Goal: Transaction & Acquisition: Purchase product/service

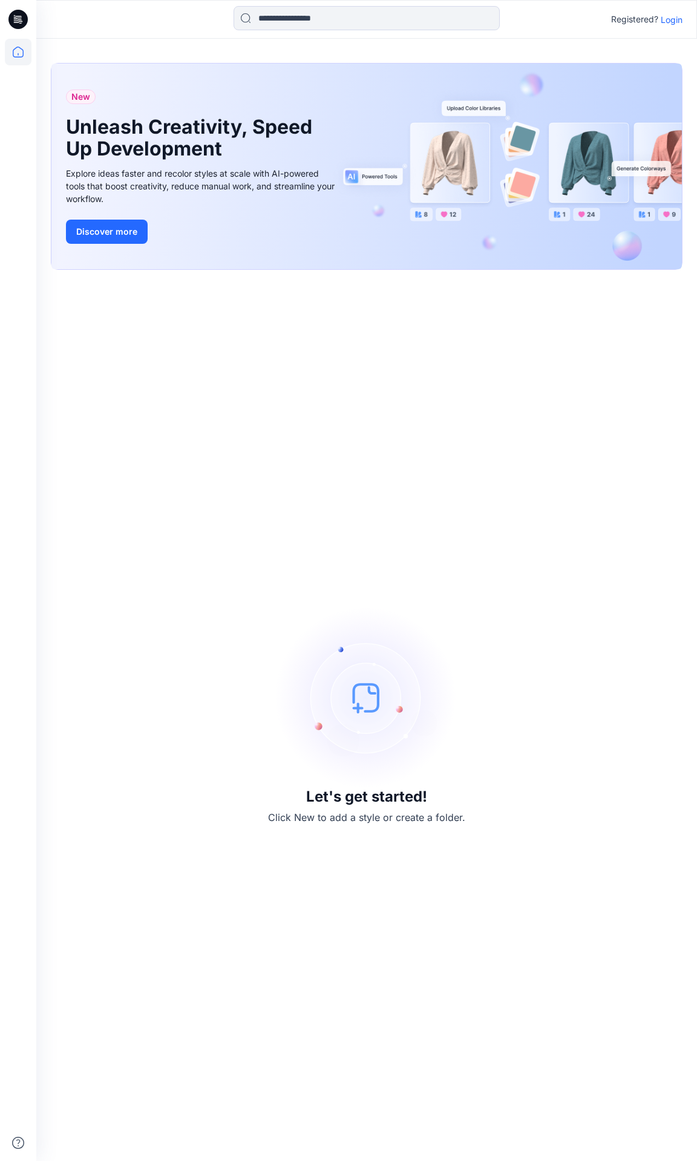
click at [671, 19] on p "Login" at bounding box center [672, 19] width 22 height 13
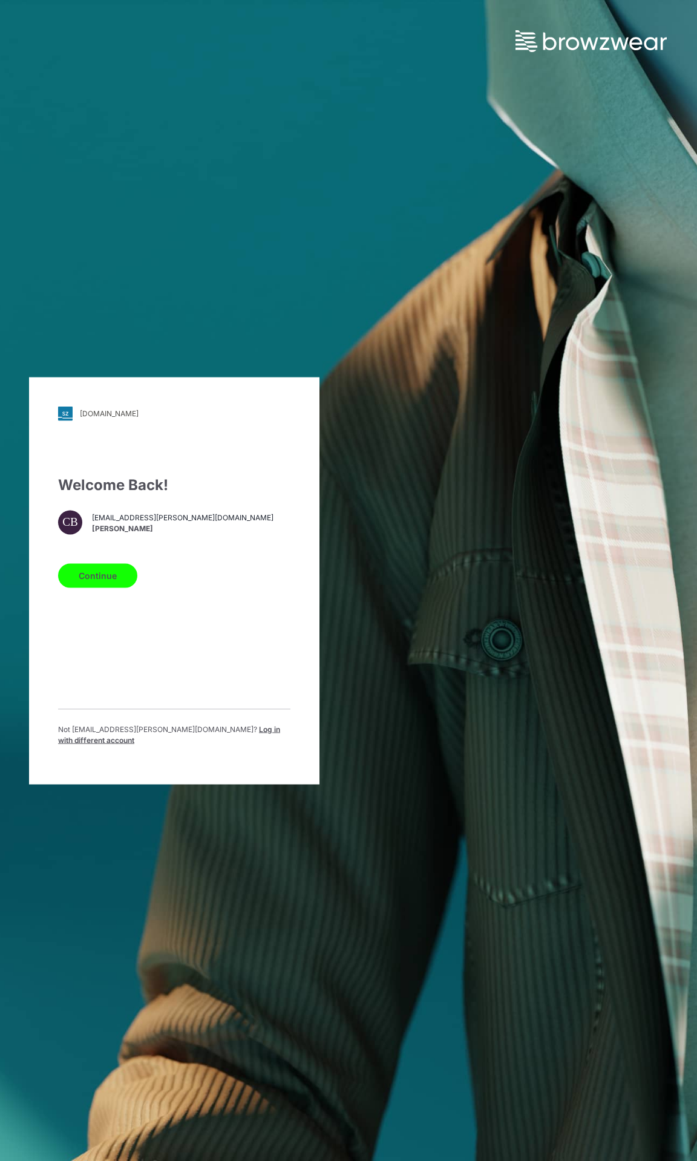
click at [96, 578] on button "Continue" at bounding box center [97, 575] width 79 height 24
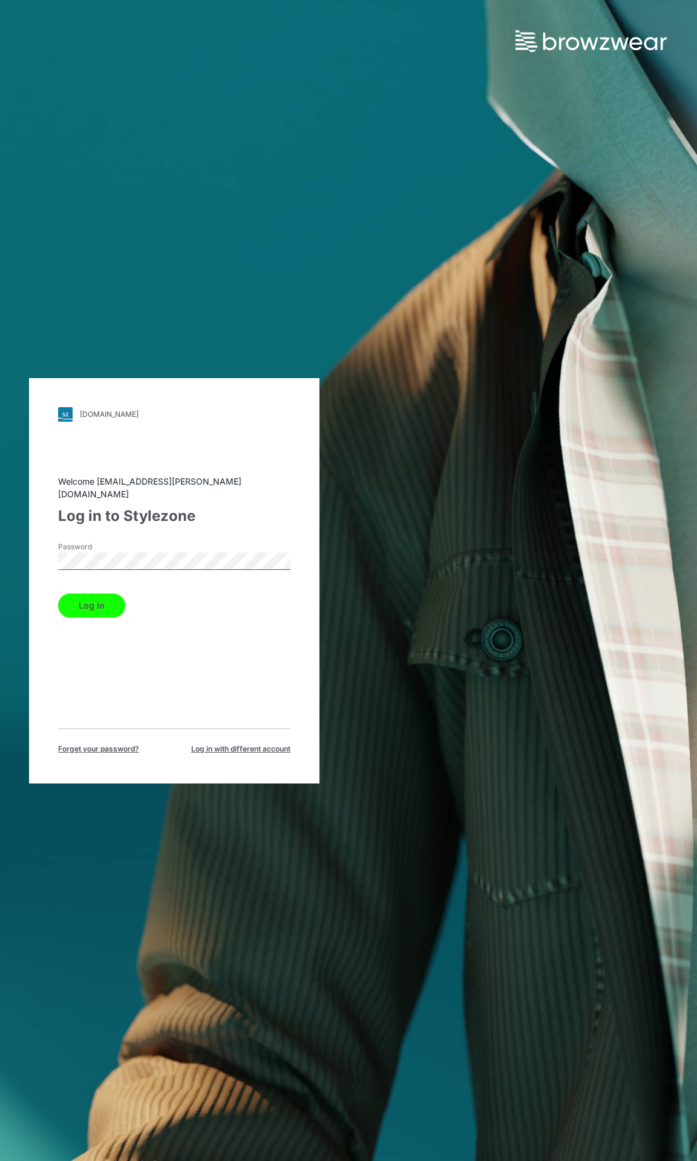
click at [97, 603] on button "Log in" at bounding box center [91, 606] width 67 height 24
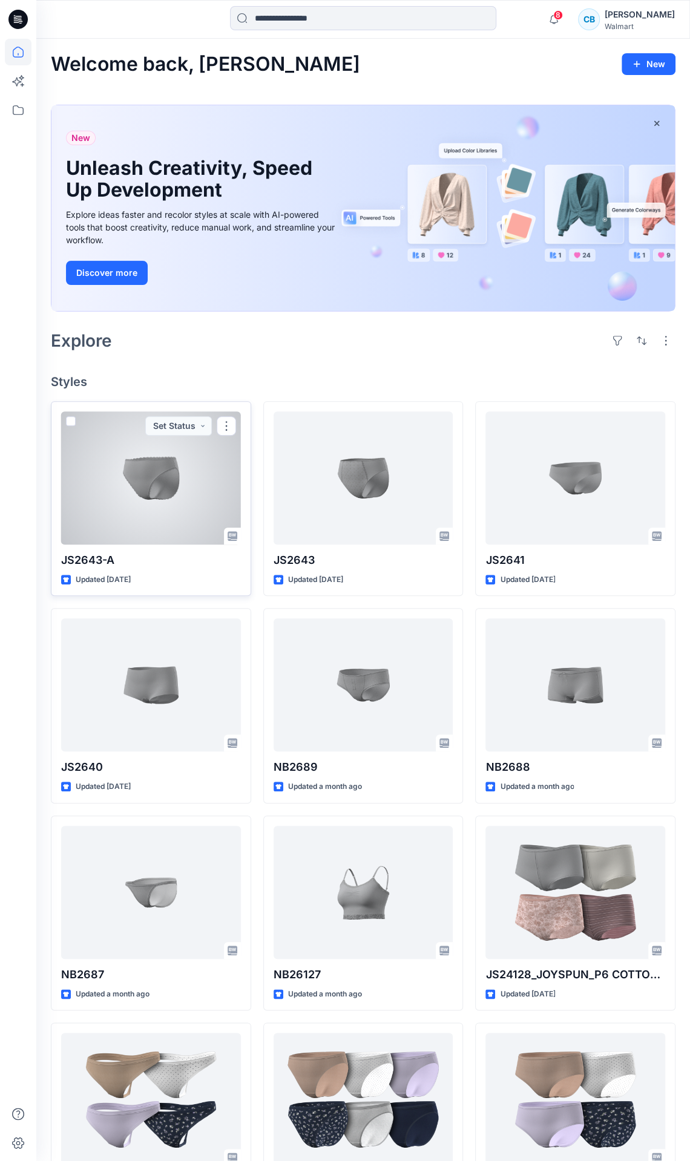
click at [212, 518] on div at bounding box center [151, 478] width 180 height 133
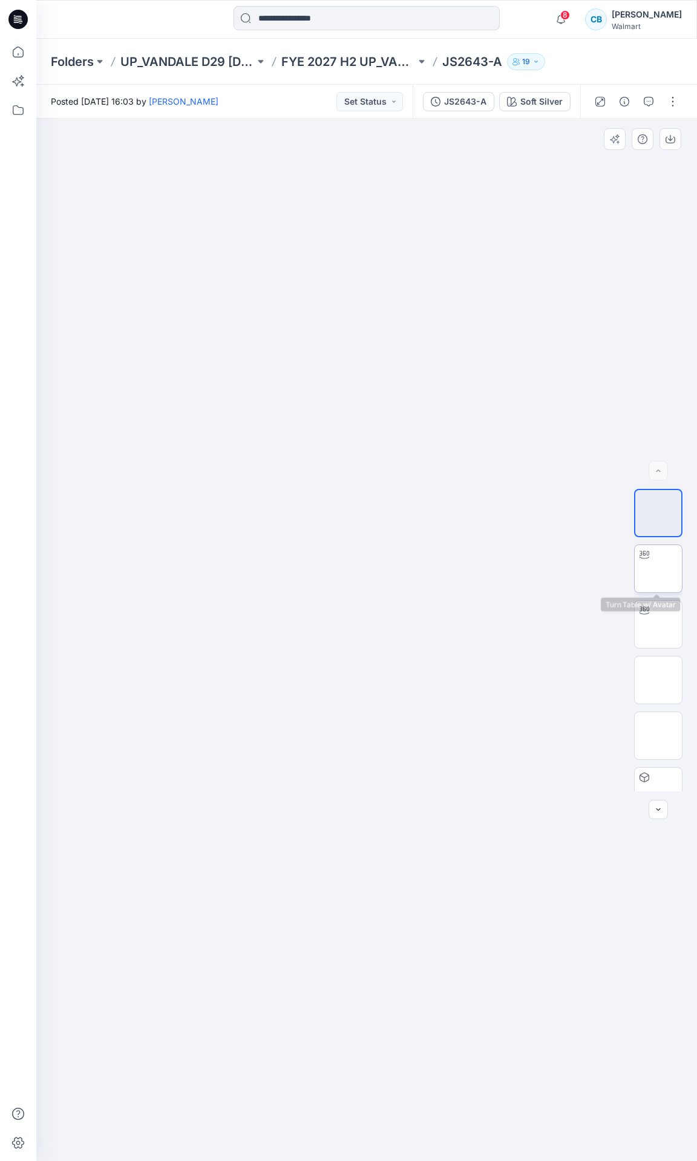
click at [658, 569] on img at bounding box center [658, 569] width 0 height 0
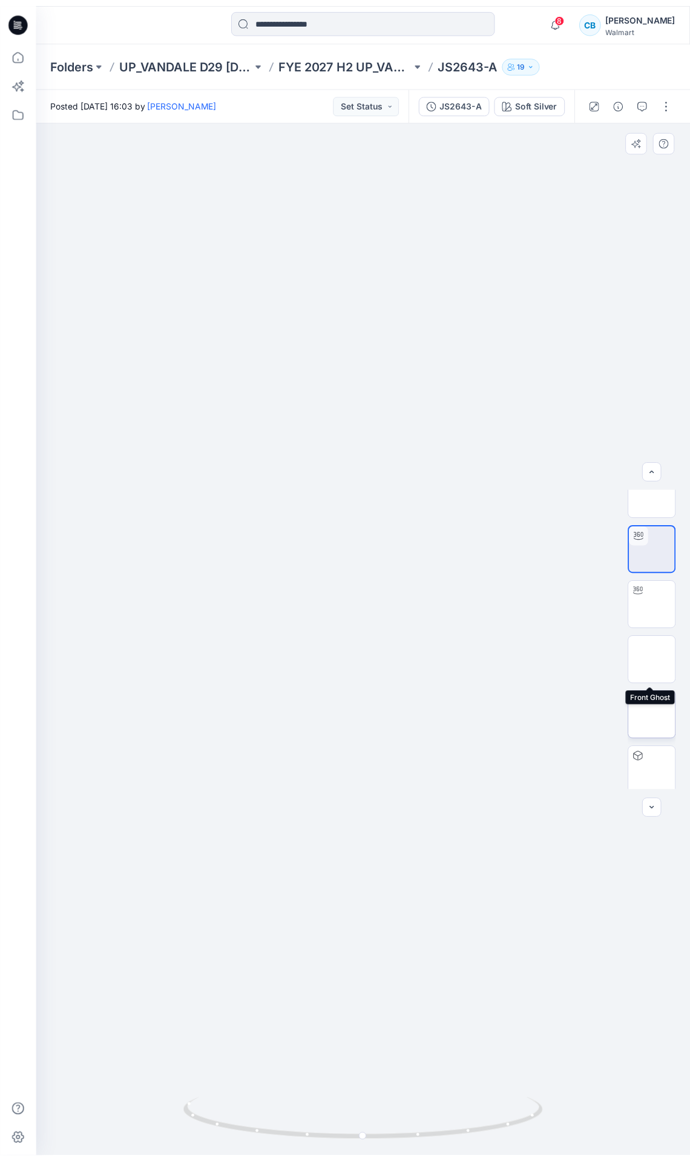
scroll to position [24, 0]
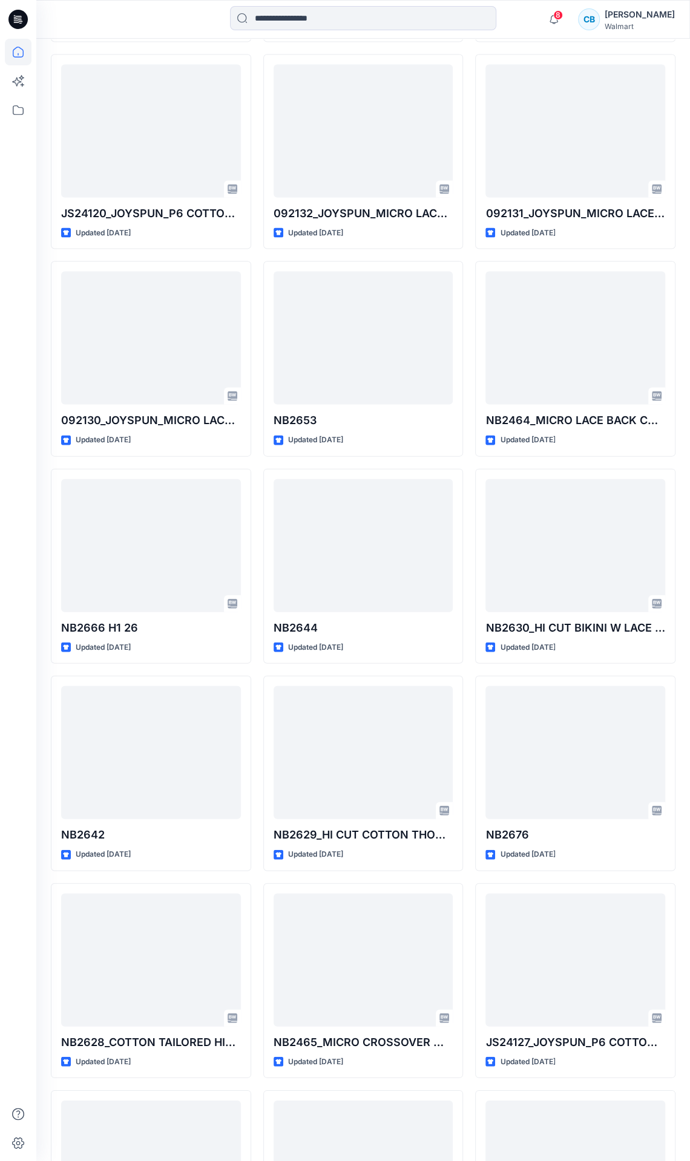
scroll to position [1173, 0]
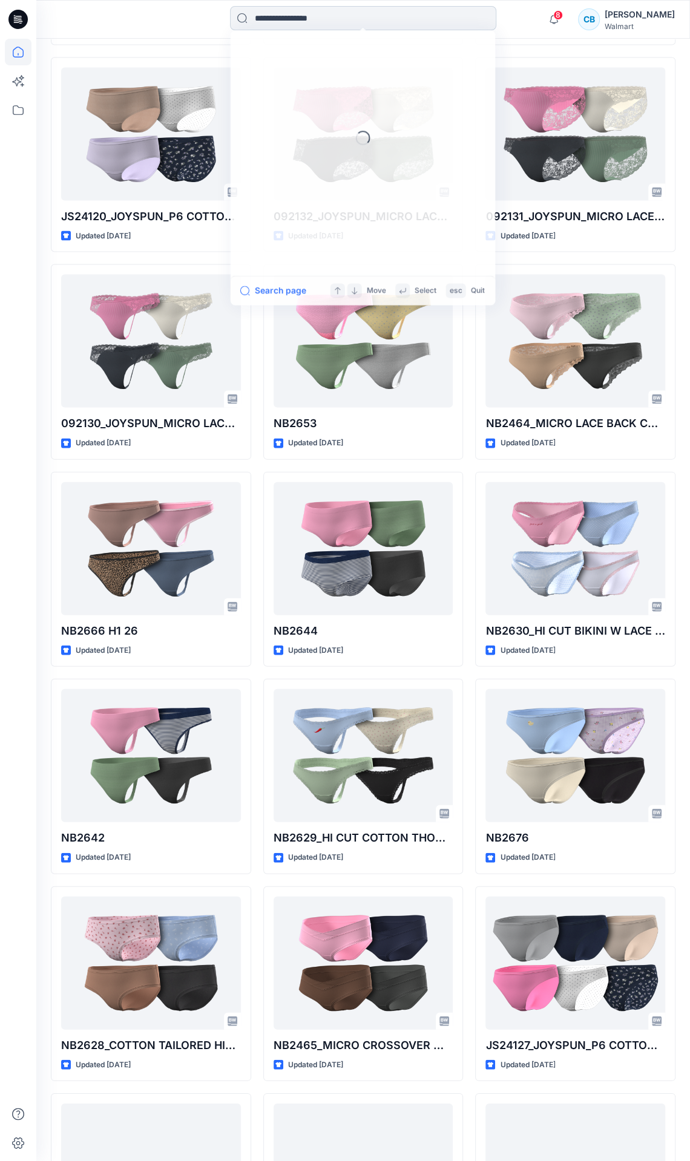
click at [344, 9] on input at bounding box center [363, 18] width 266 height 24
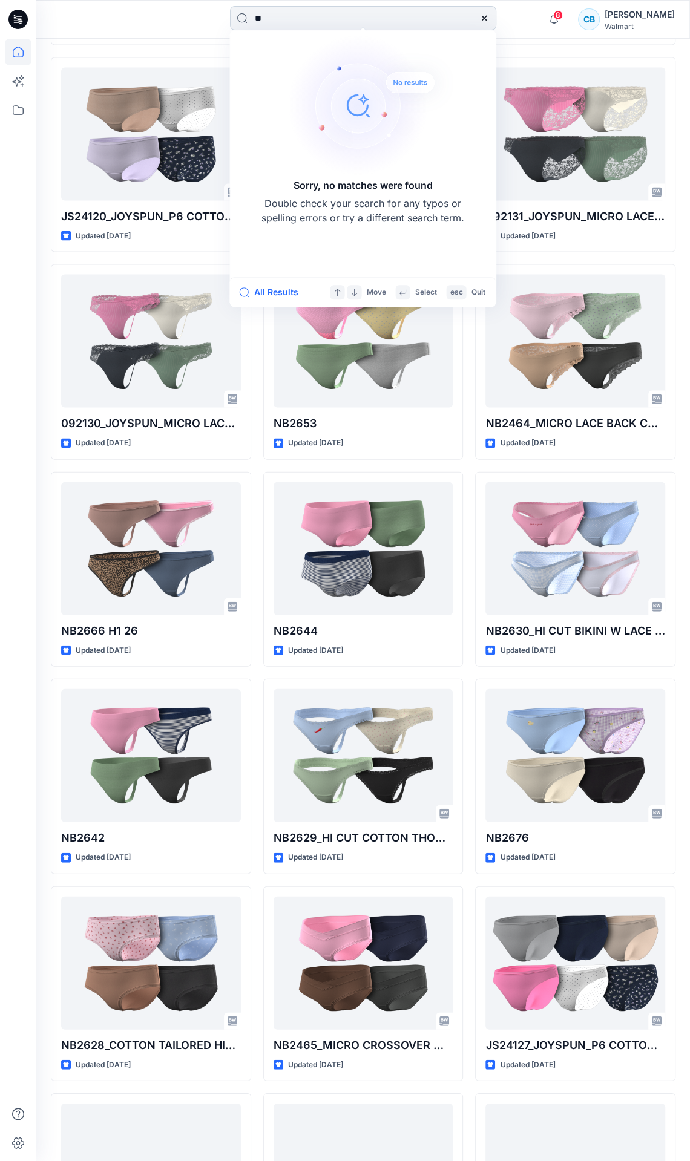
type input "*"
